Goal: Task Accomplishment & Management: Use online tool/utility

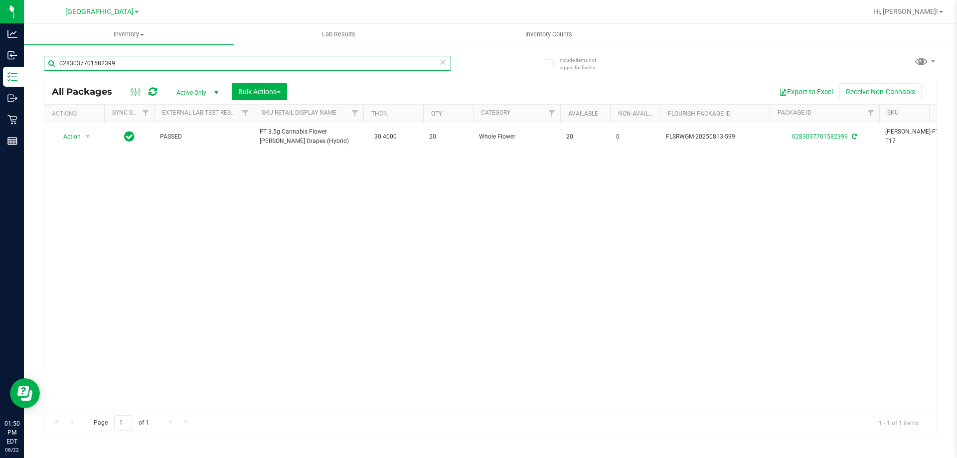
click at [211, 60] on input "0283037701582399" at bounding box center [247, 63] width 407 height 15
click at [212, 59] on input "02830377015823994645465800624642" at bounding box center [247, 63] width 407 height 15
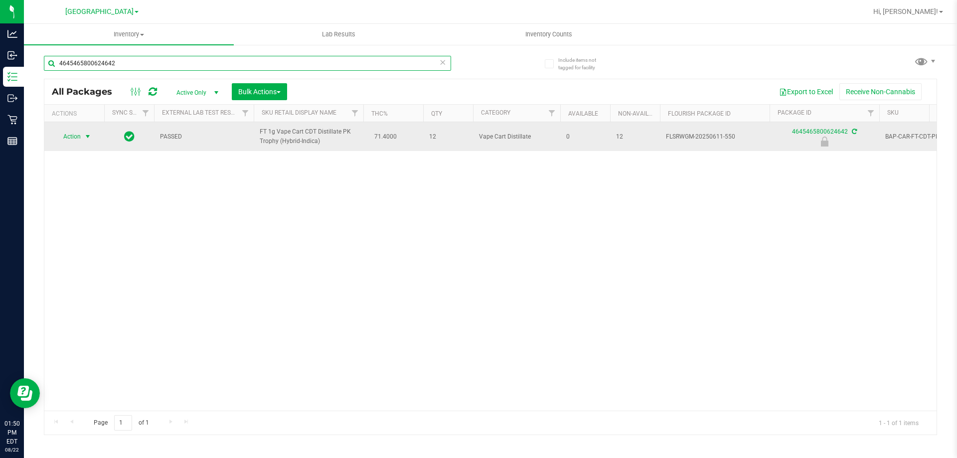
type input "4645465800624642"
click at [84, 137] on span "select" at bounding box center [88, 137] width 8 height 8
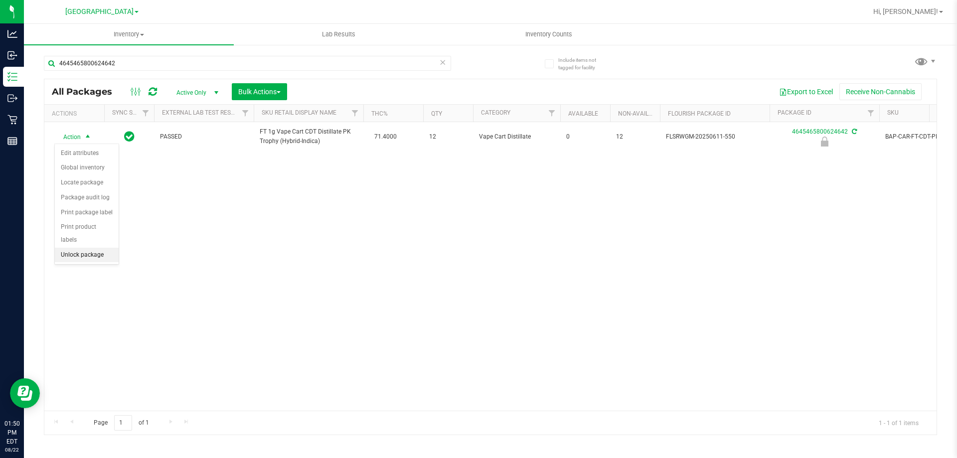
click at [80, 248] on li "Unlock package" at bounding box center [87, 255] width 64 height 15
